Goal: Check status

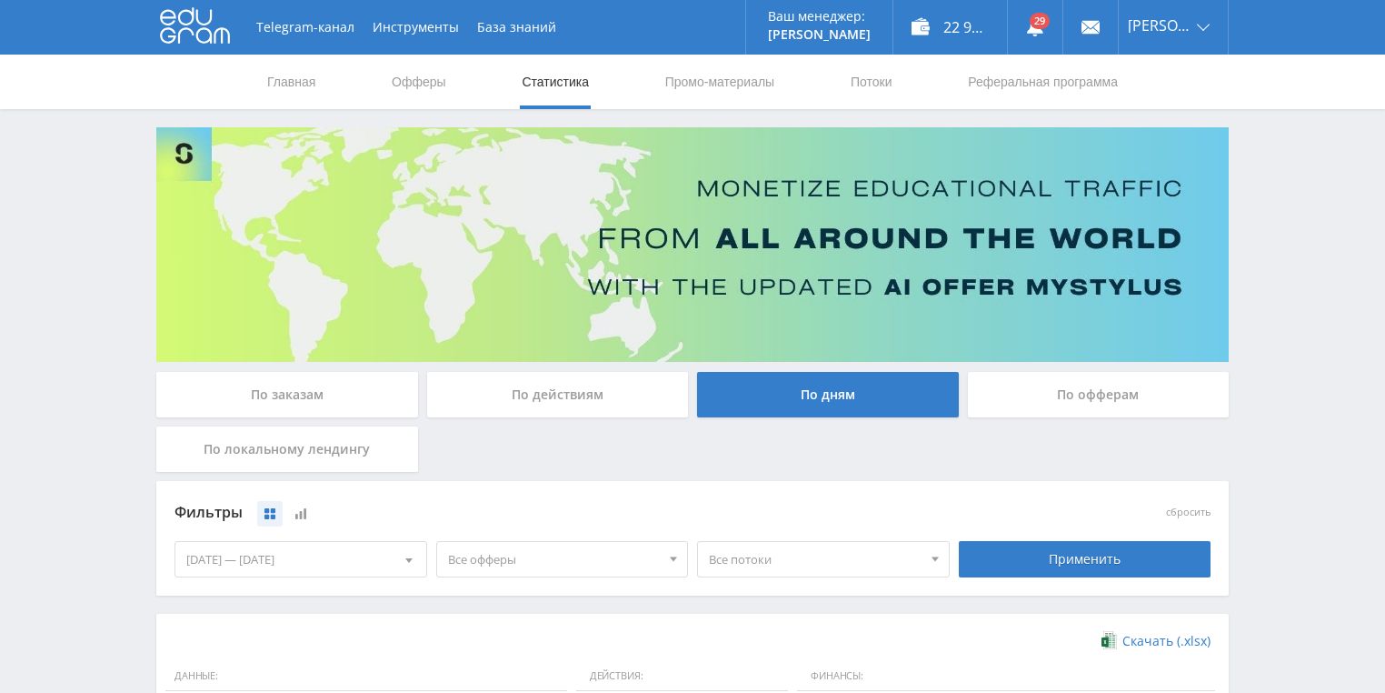
scroll to position [436, 0]
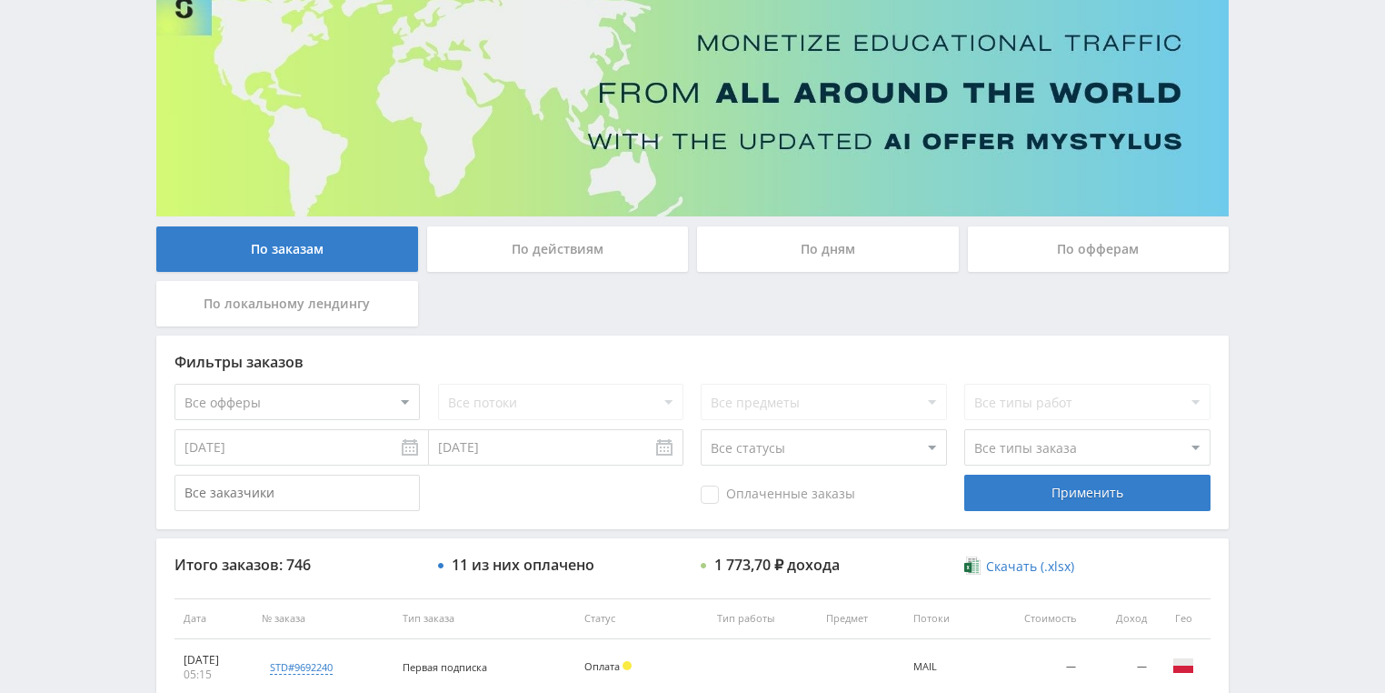
click at [493, 265] on div "По действиям" at bounding box center [558, 248] width 262 height 45
click at [0, 0] on input "По действиям" at bounding box center [0, 0] width 0 height 0
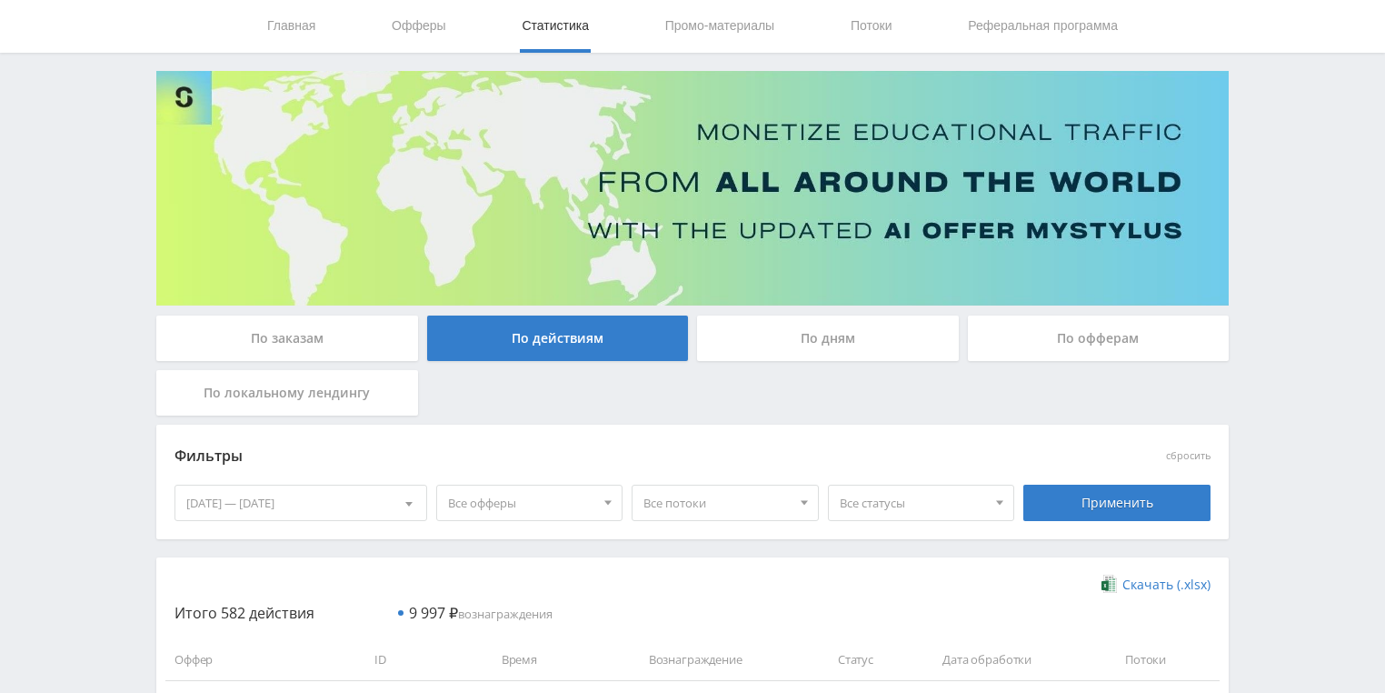
scroll to position [145, 0]
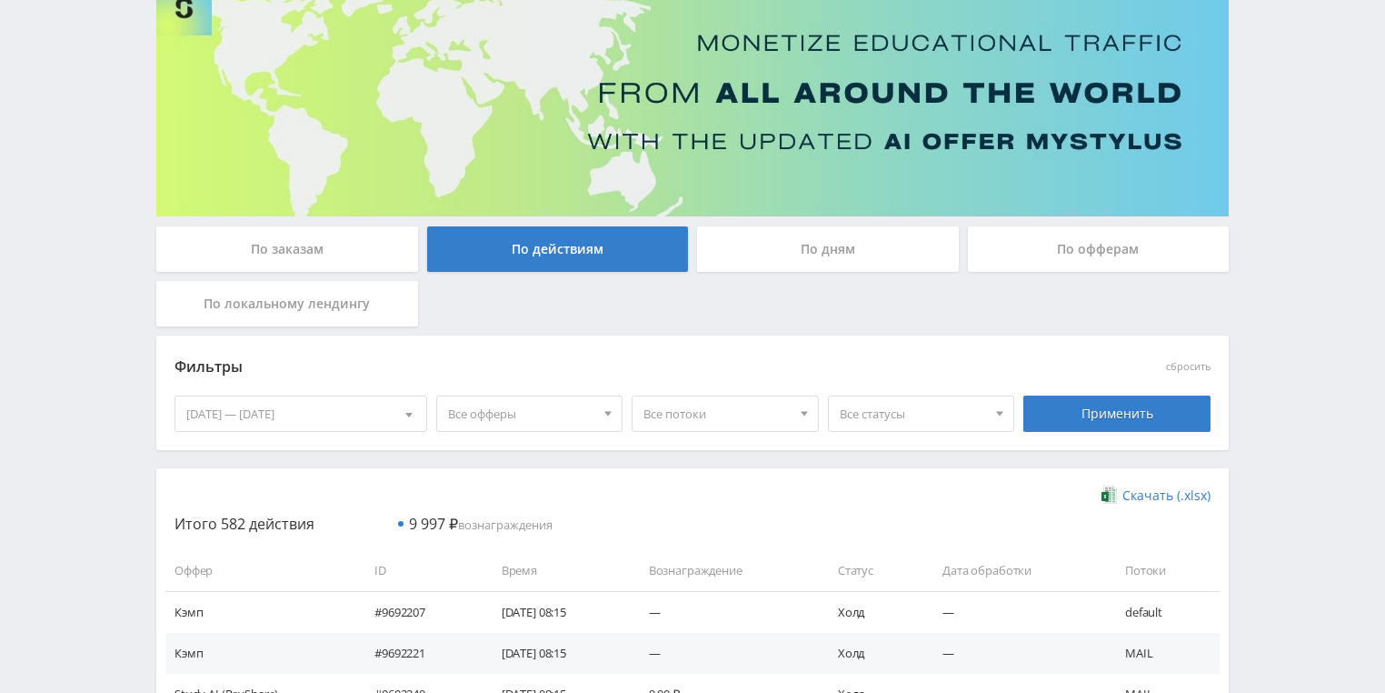
click at [838, 248] on div "По дням" at bounding box center [828, 248] width 262 height 45
click at [0, 0] on input "По дням" at bounding box center [0, 0] width 0 height 0
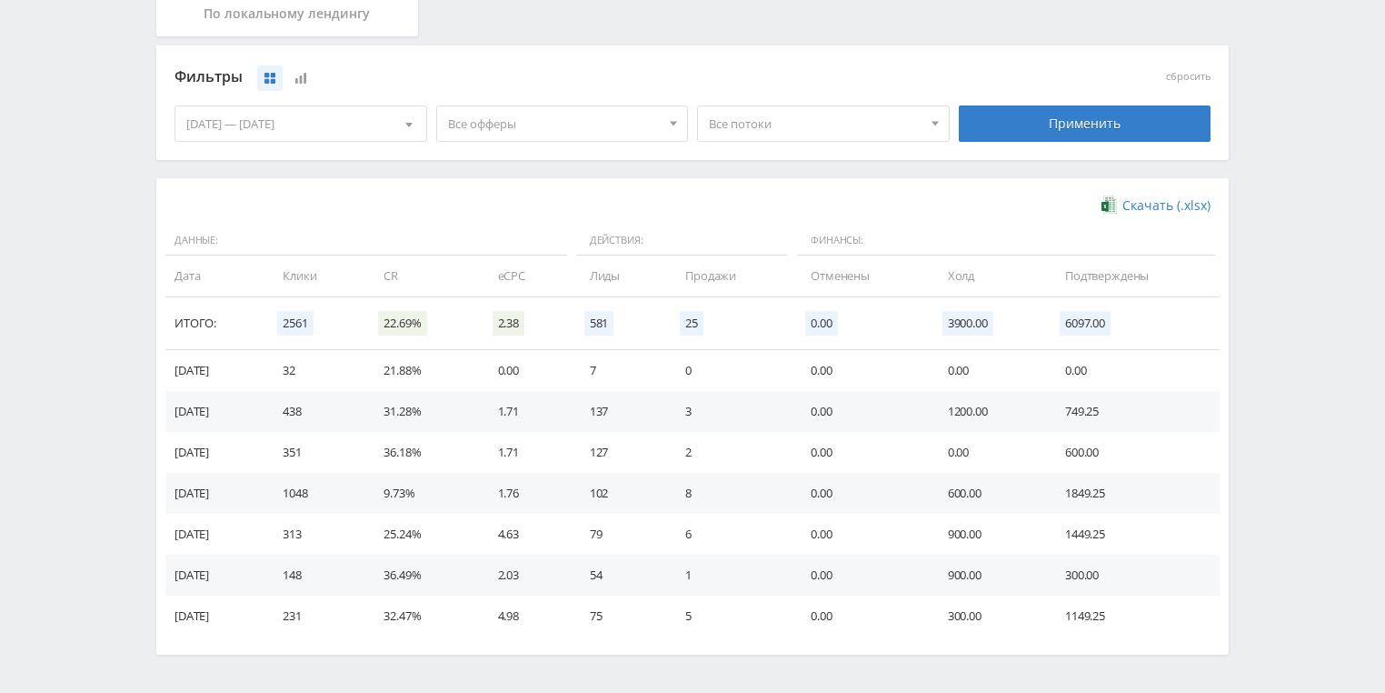
scroll to position [436, 0]
click at [779, 118] on span "Все потоки" at bounding box center [815, 122] width 213 height 35
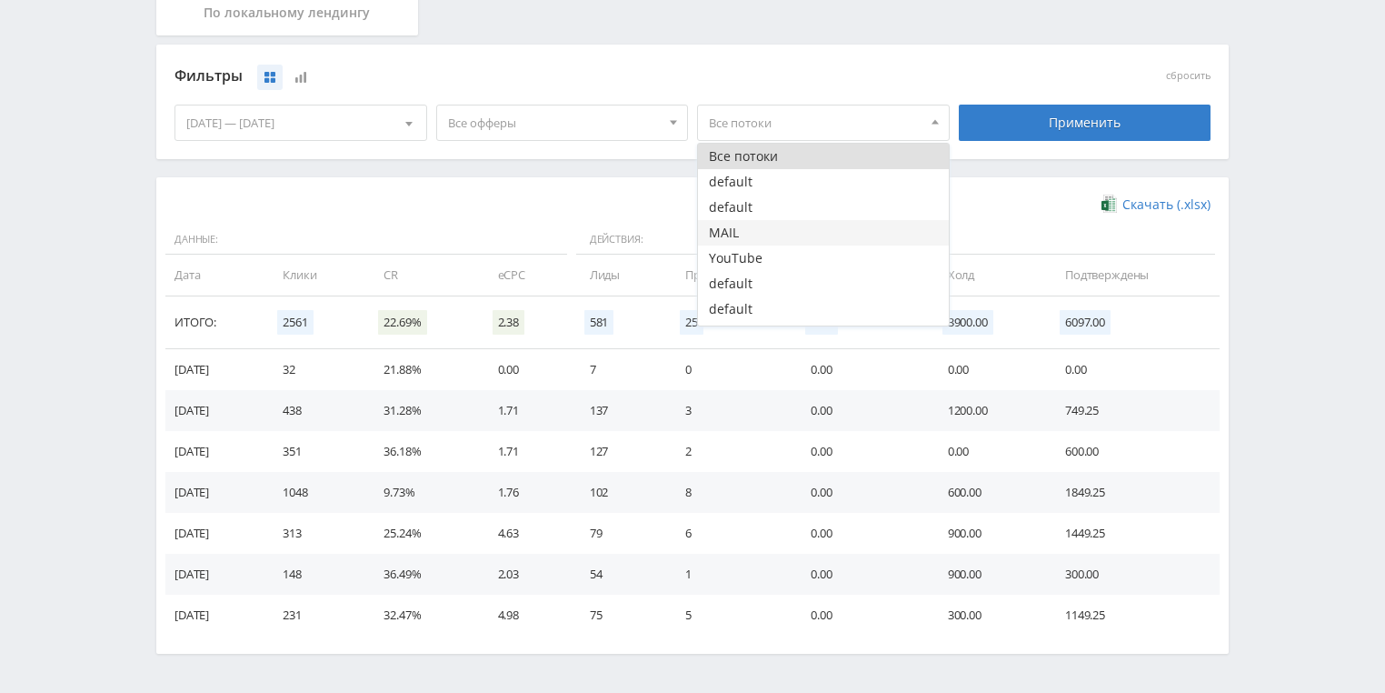
drag, startPoint x: 762, startPoint y: 236, endPoint x: 1001, endPoint y: 175, distance: 246.9
click at [764, 235] on button "MAIL" at bounding box center [823, 232] width 251 height 25
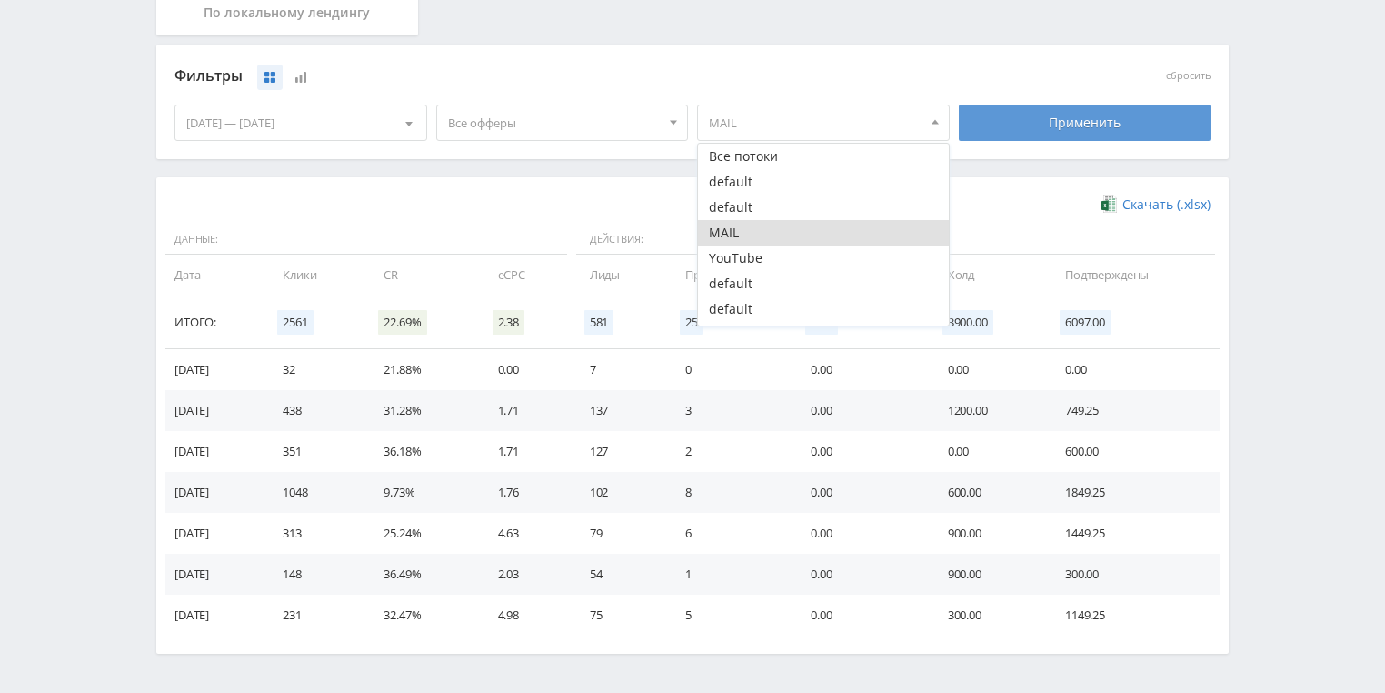
click at [1058, 135] on div "Применить" at bounding box center [1085, 123] width 253 height 36
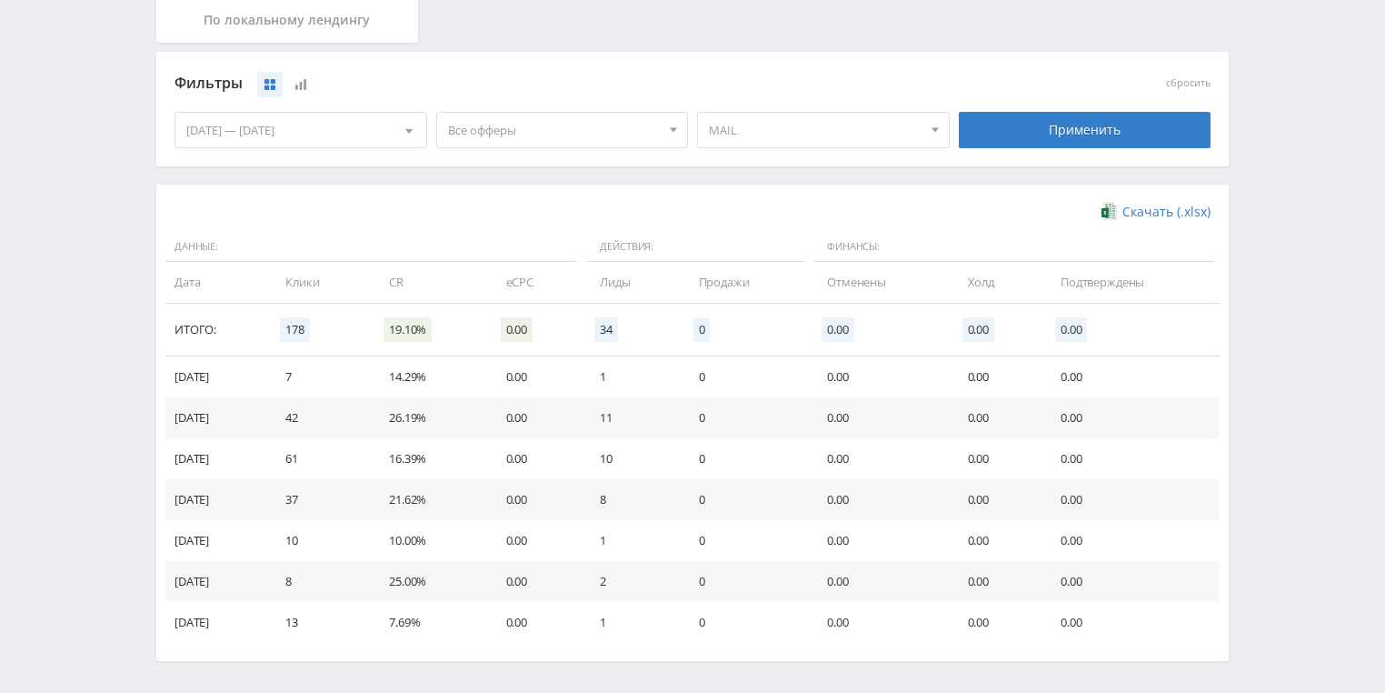
scroll to position [350, 0]
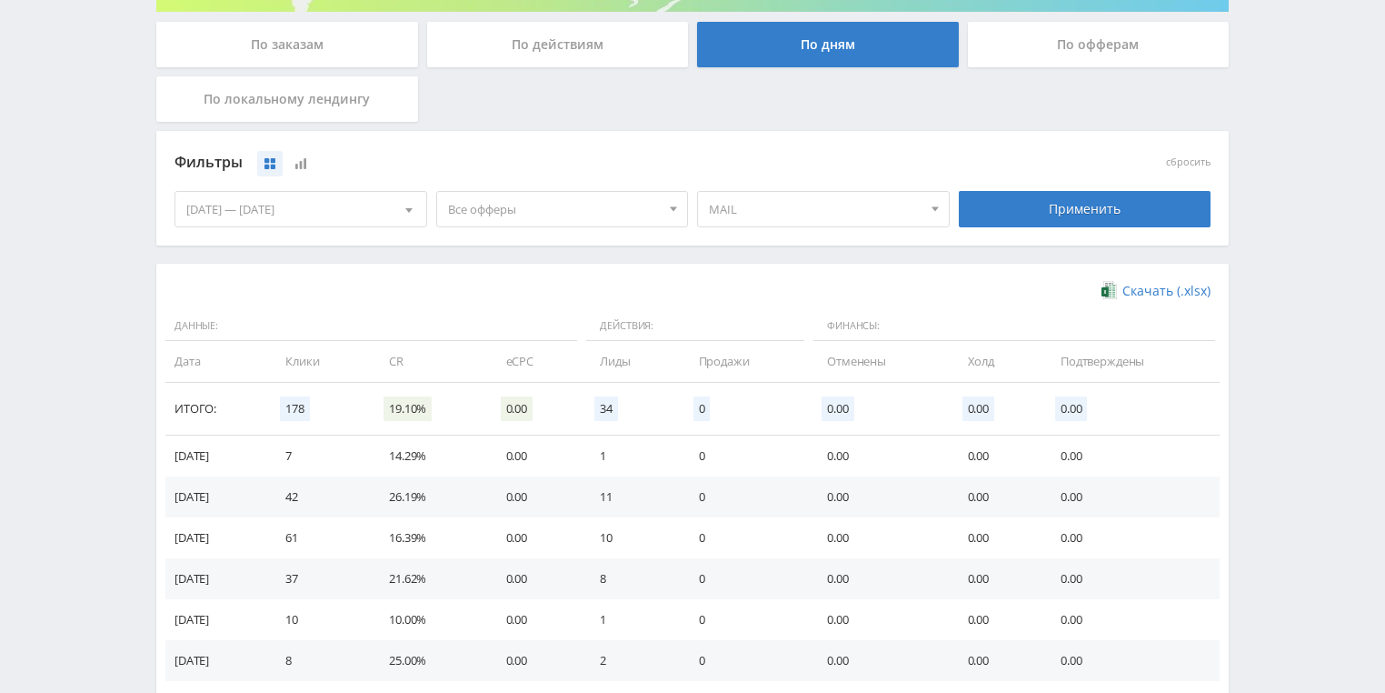
click at [809, 223] on span "MAIL" at bounding box center [815, 209] width 213 height 35
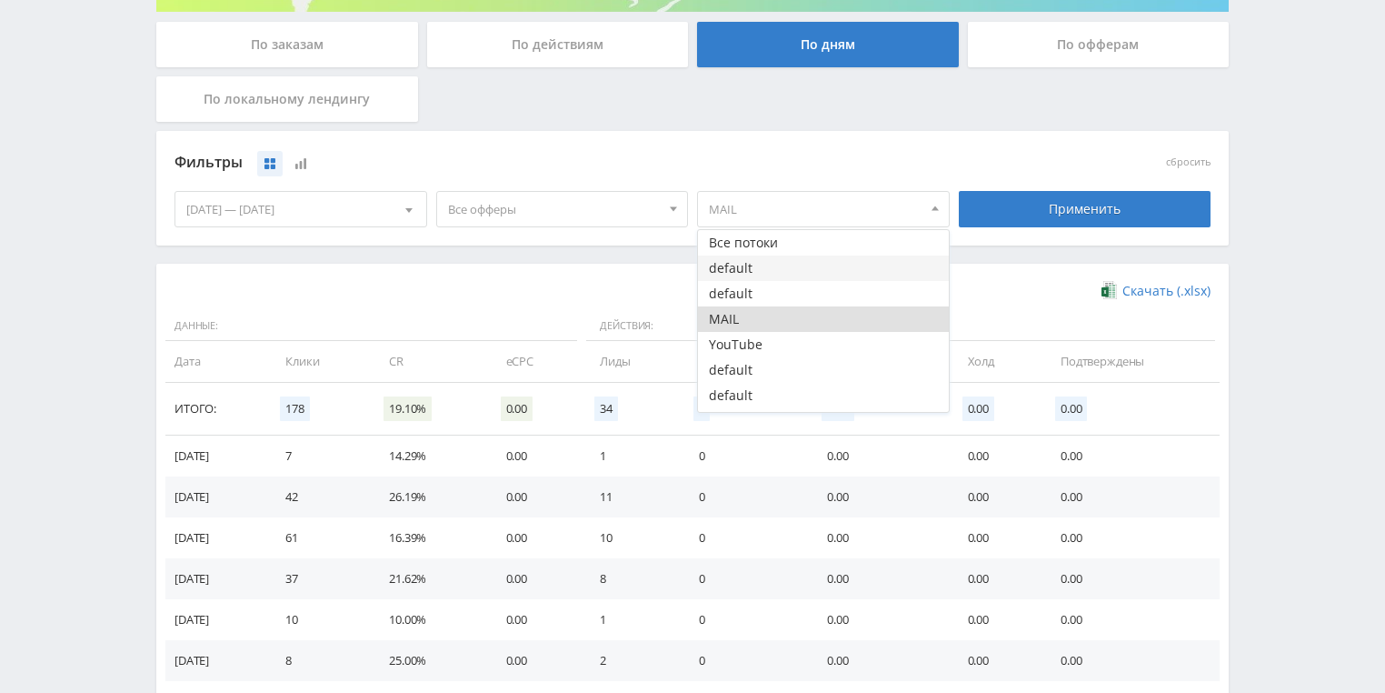
drag, startPoint x: 782, startPoint y: 248, endPoint x: 784, endPoint y: 257, distance: 9.5
click at [781, 248] on button "Все потоки" at bounding box center [823, 242] width 251 height 25
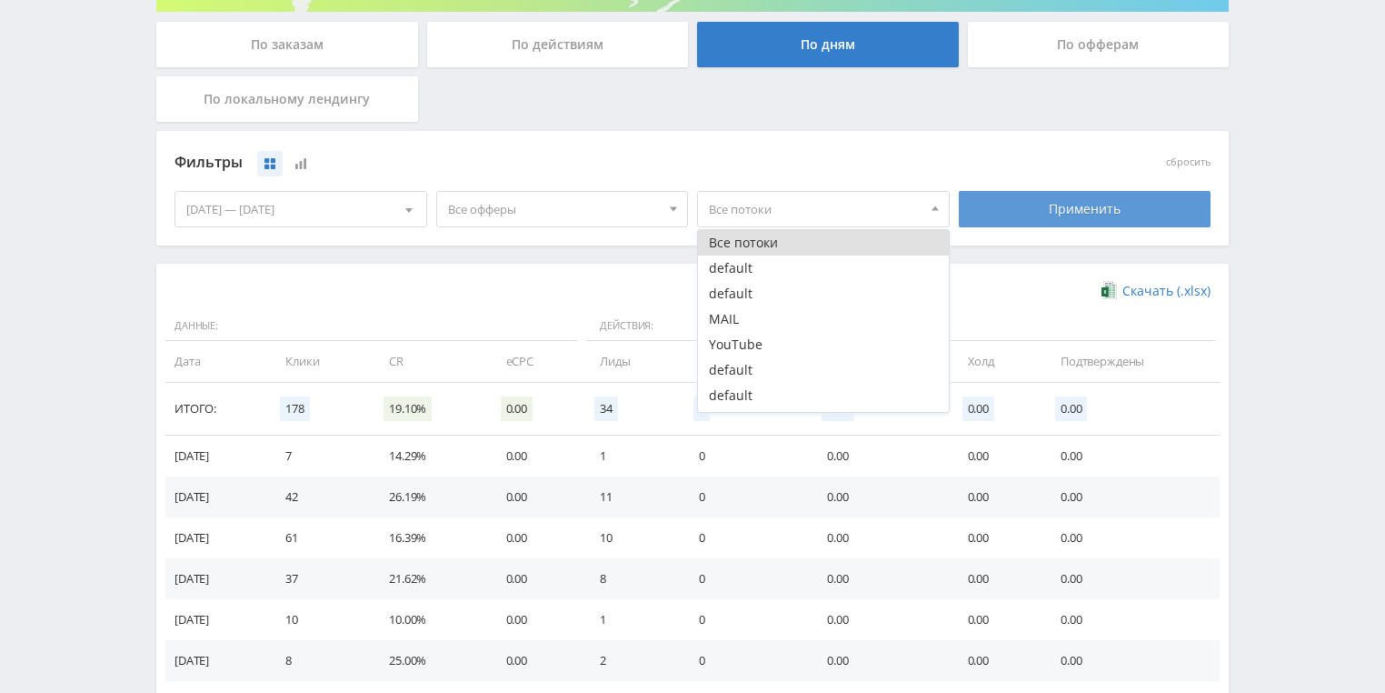
click at [1087, 224] on div "Применить" at bounding box center [1085, 209] width 253 height 36
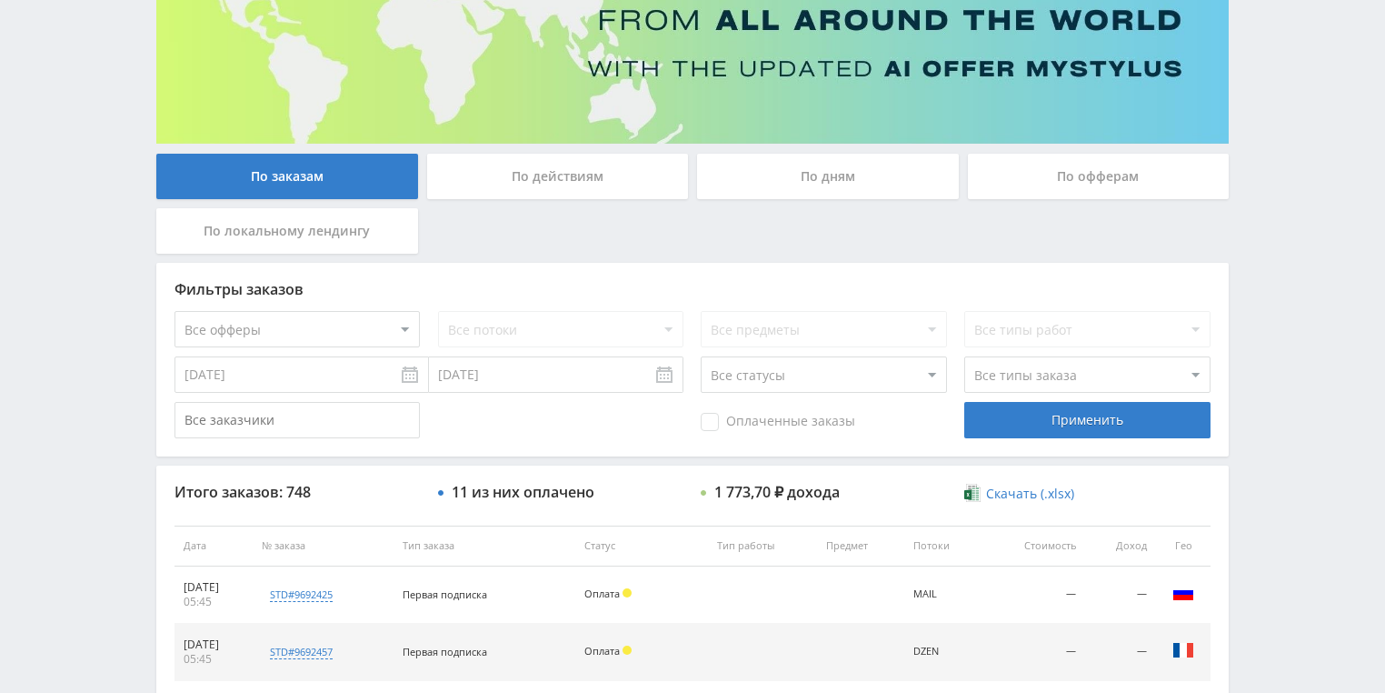
click at [538, 180] on div "По действиям" at bounding box center [558, 176] width 262 height 45
click at [0, 0] on input "По действиям" at bounding box center [0, 0] width 0 height 0
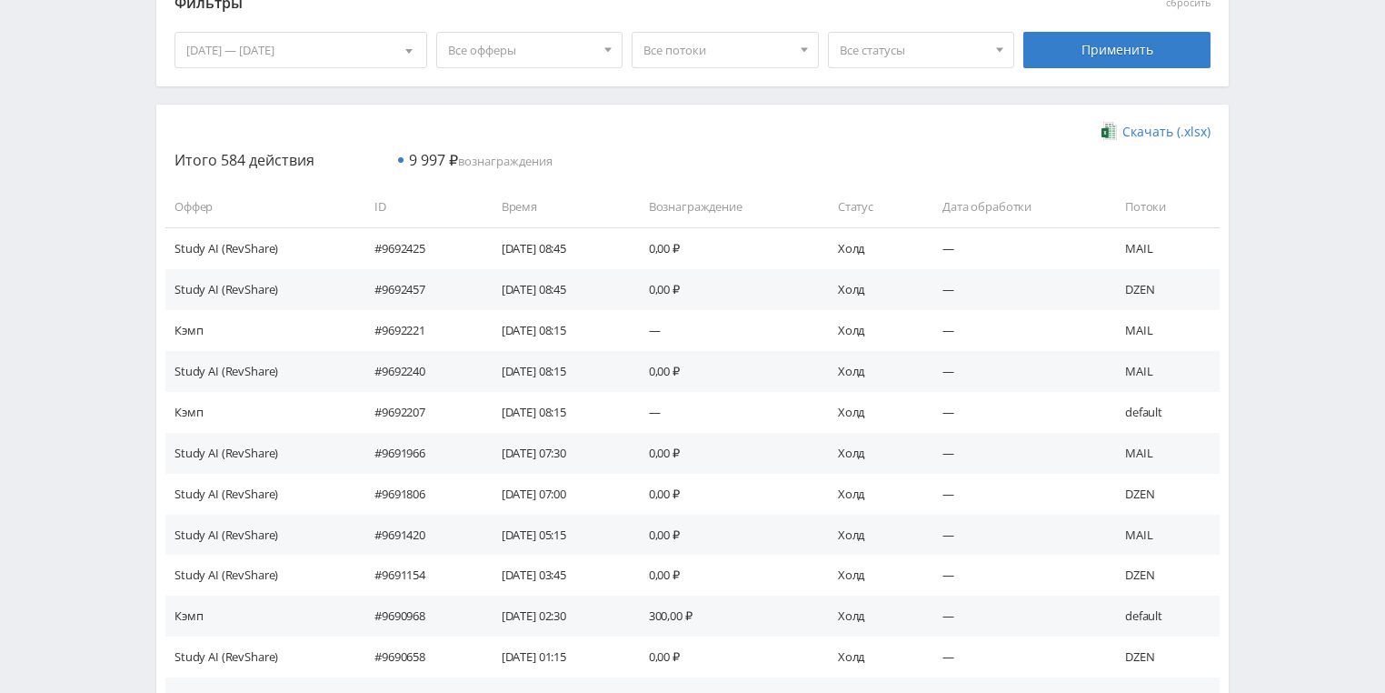
scroll to position [291, 0]
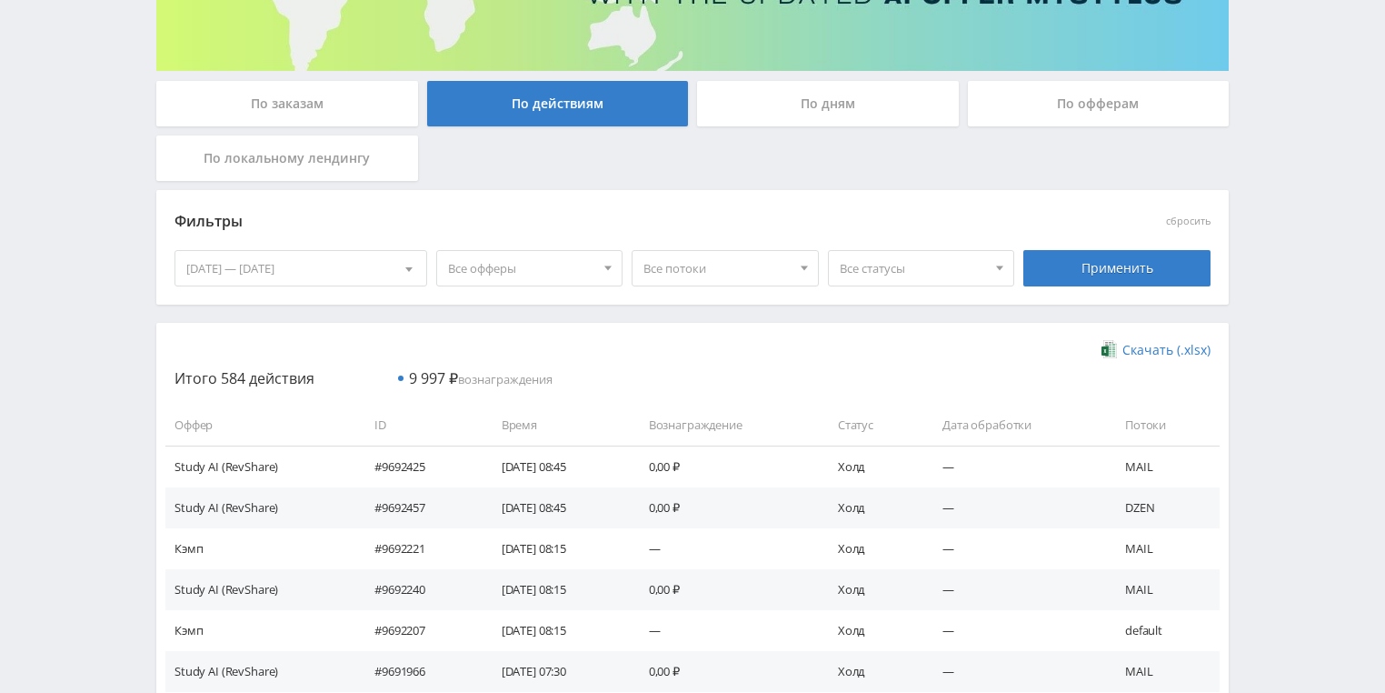
click at [774, 127] on div "По дням" at bounding box center [828, 108] width 271 height 55
click at [774, 115] on div "По дням" at bounding box center [828, 103] width 262 height 45
click at [0, 0] on input "По дням" at bounding box center [0, 0] width 0 height 0
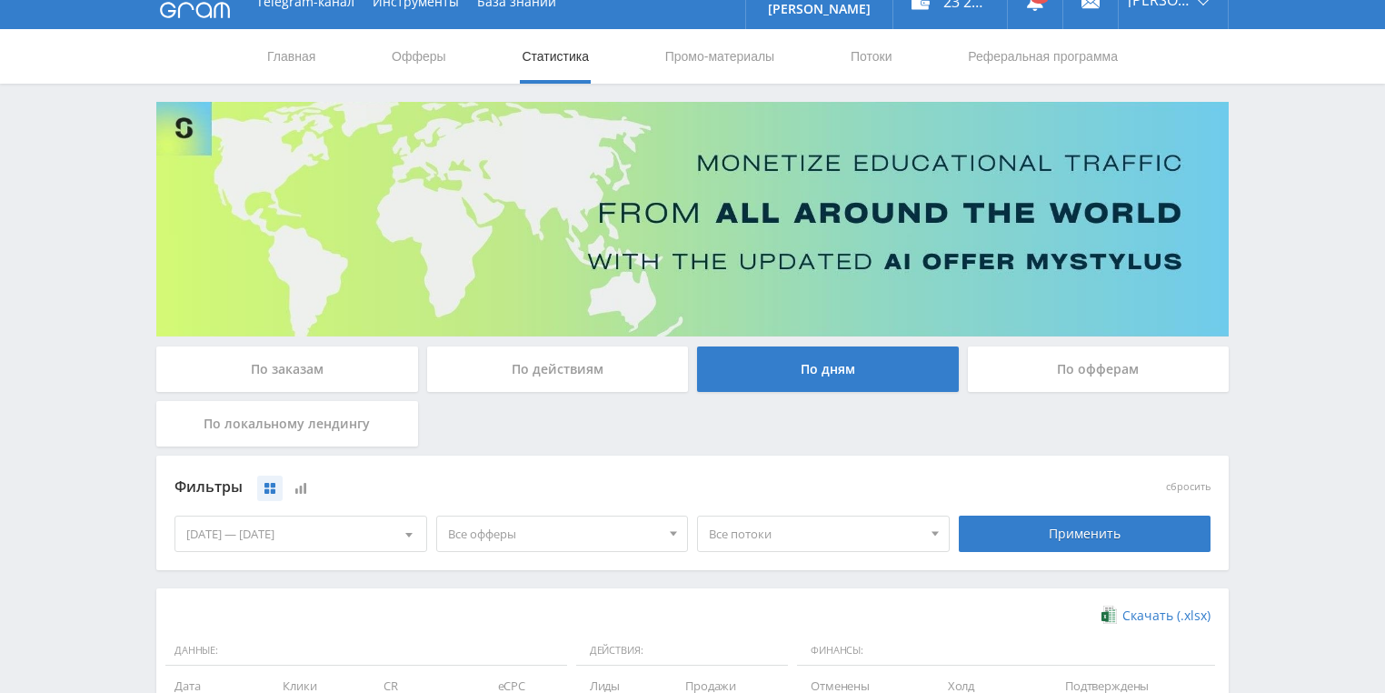
scroll to position [0, 0]
